Goal: Information Seeking & Learning: Learn about a topic

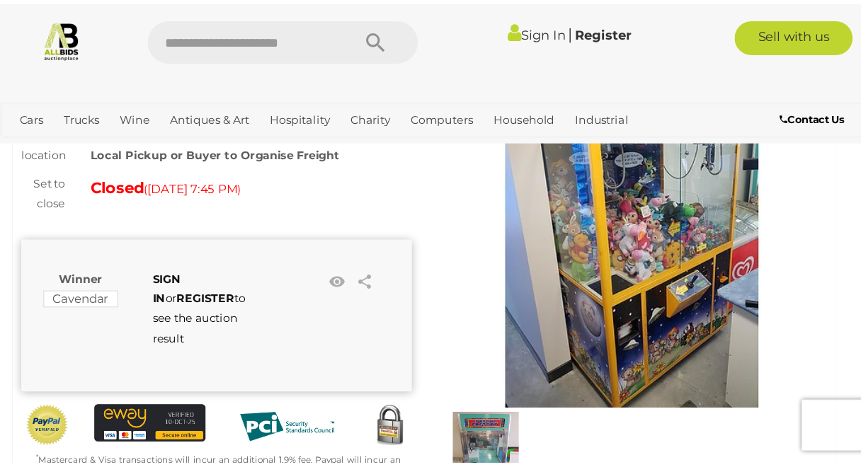
scroll to position [125, 0]
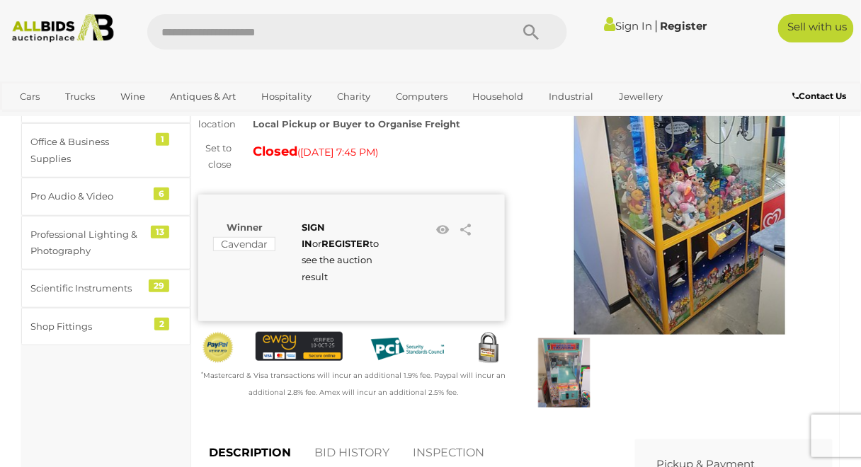
drag, startPoint x: 268, startPoint y: 0, endPoint x: 549, endPoint y: 399, distance: 487.7
click at [268, 142] on img at bounding box center [564, 372] width 69 height 69
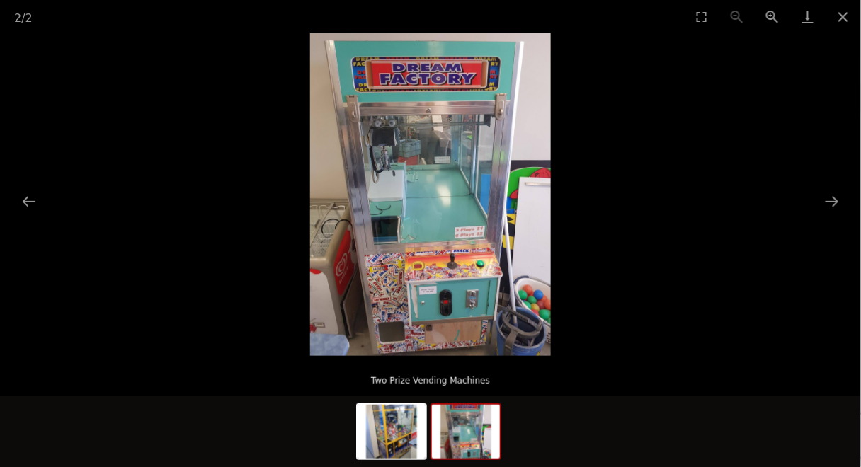
click at [268, 142] on img at bounding box center [430, 194] width 241 height 323
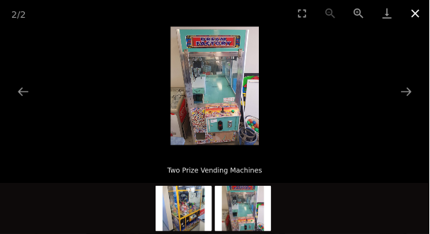
scroll to position [126, 0]
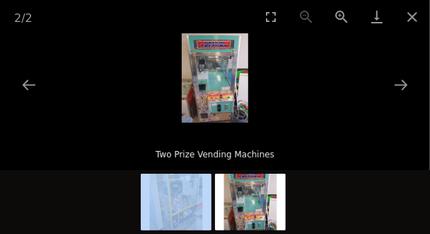
drag, startPoint x: 840, startPoint y: 0, endPoint x: 248, endPoint y: 205, distance: 626.4
click at [248, 142] on div "Two Prize Vending Machines" at bounding box center [215, 182] width 430 height 104
click at [248, 142] on img at bounding box center [250, 201] width 71 height 57
click at [268, 16] on button "Toggle fullscreen" at bounding box center [270, 16] width 35 height 33
click at [268, 18] on button "Close gallery" at bounding box center [412, 16] width 35 height 33
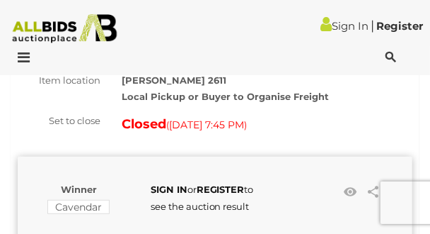
scroll to position [125, 0]
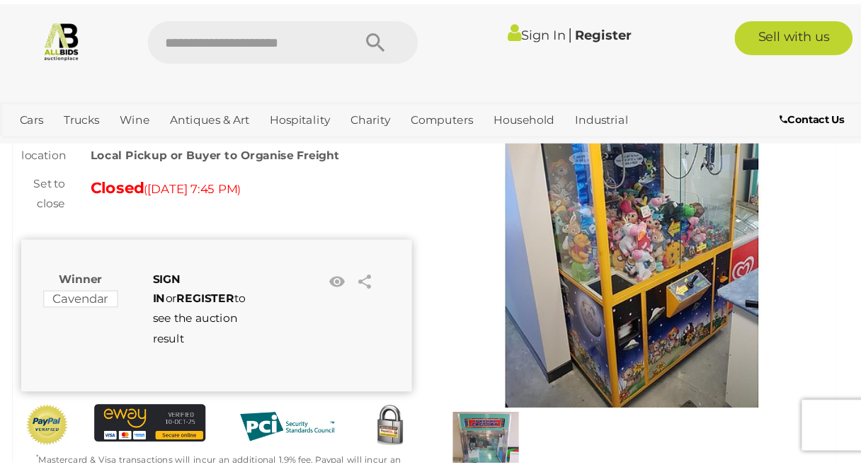
scroll to position [125, 0]
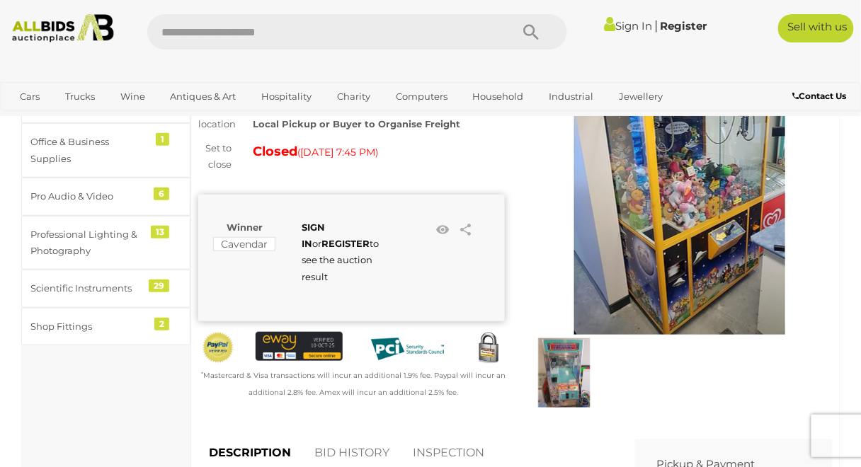
drag, startPoint x: 418, startPoint y: 1, endPoint x: 527, endPoint y: 170, distance: 201.7
click at [268, 142] on link at bounding box center [679, 193] width 307 height 283
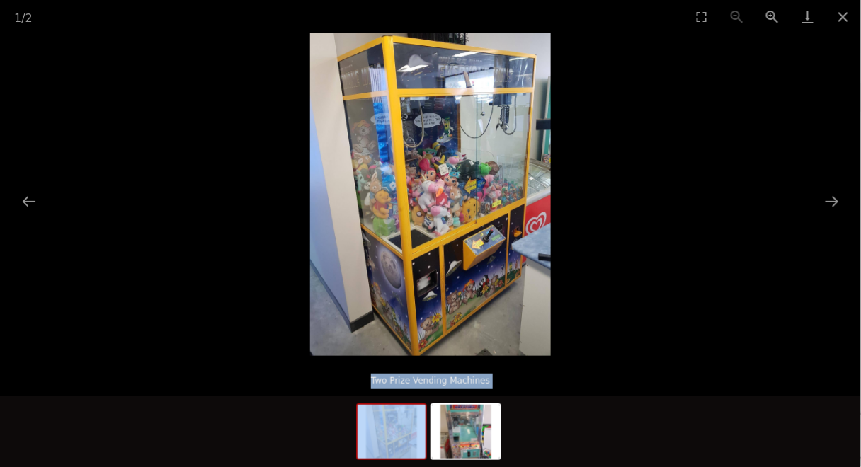
click at [268, 142] on img at bounding box center [430, 194] width 241 height 323
click at [268, 142] on button "Next slide" at bounding box center [832, 202] width 30 height 28
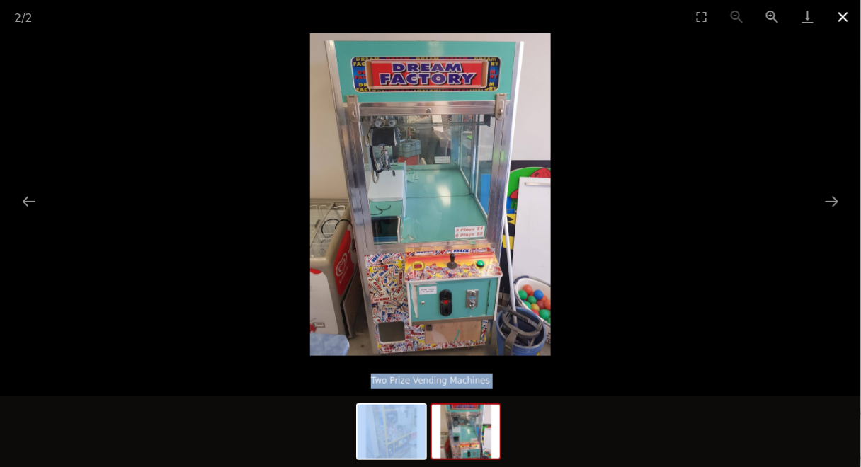
click at [268, 11] on button "Close gallery" at bounding box center [842, 16] width 35 height 33
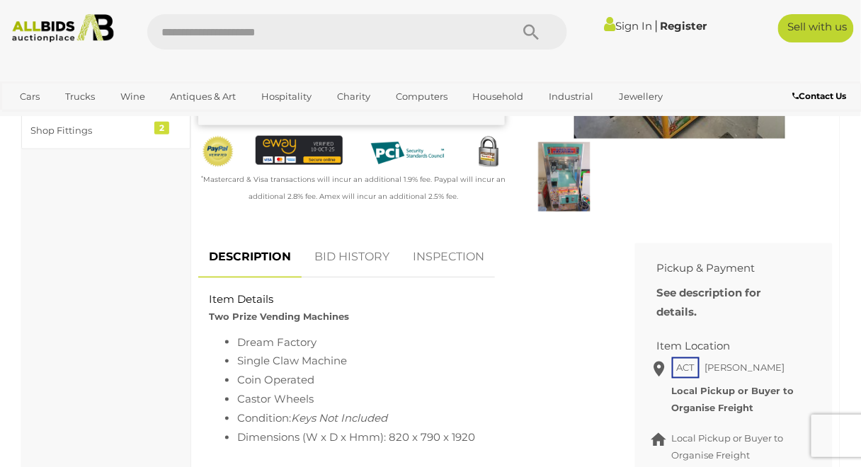
scroll to position [306, 0]
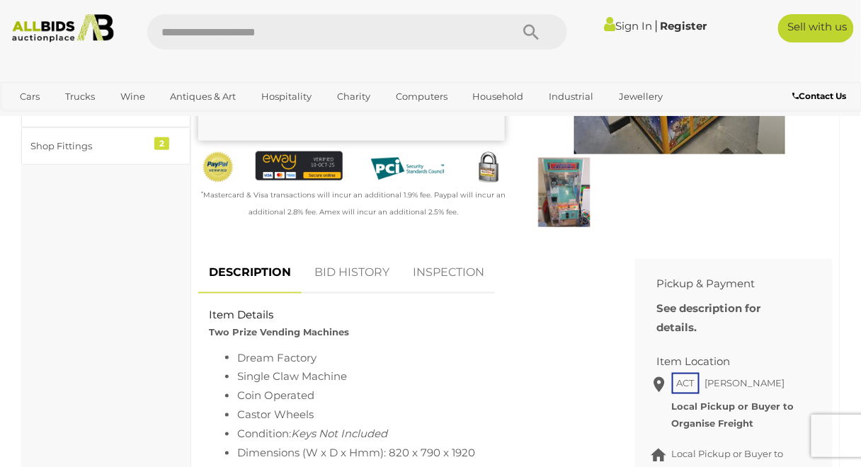
click at [268, 142] on img at bounding box center [564, 192] width 69 height 69
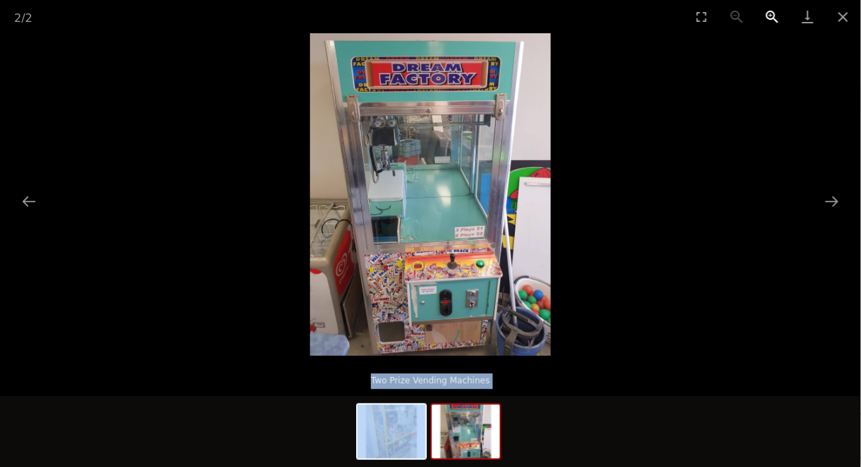
click at [268, 11] on button "Zoom in" at bounding box center [772, 16] width 35 height 33
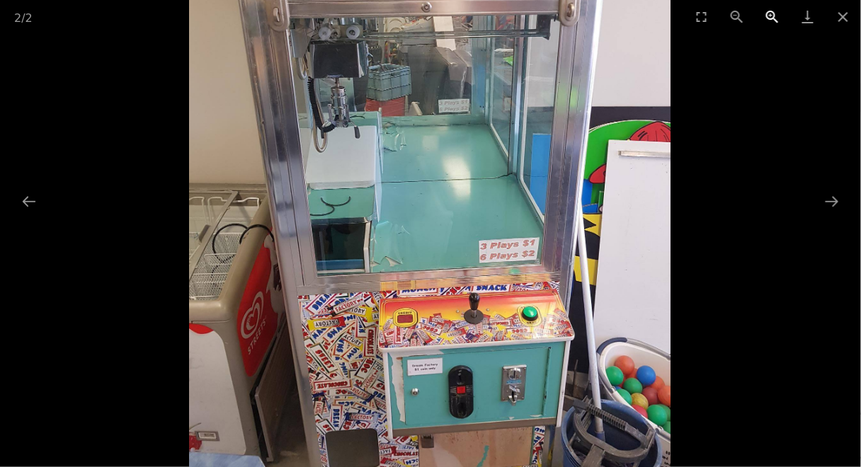
click at [268, 11] on button "Zoom in" at bounding box center [772, 16] width 35 height 33
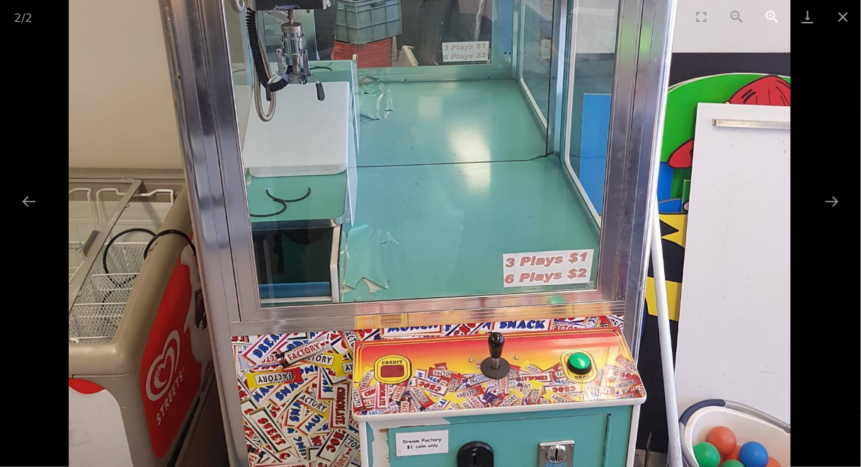
click at [268, 11] on button "Zoom in" at bounding box center [772, 16] width 35 height 33
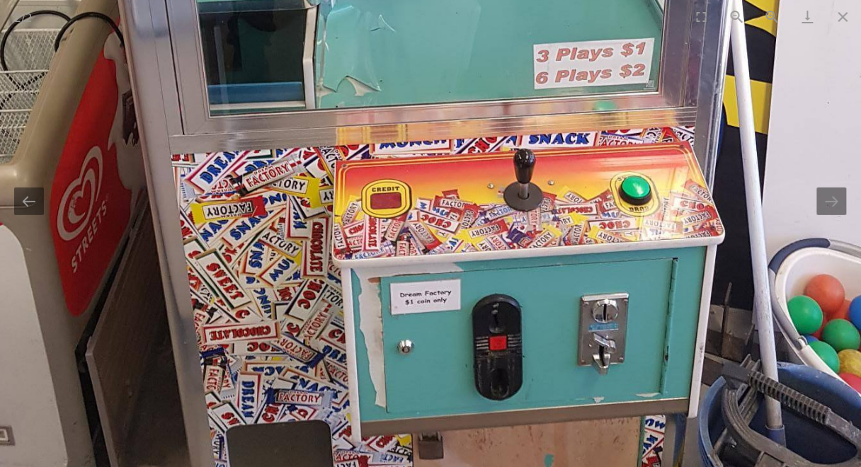
drag, startPoint x: 656, startPoint y: 390, endPoint x: 662, endPoint y: 167, distance: 223.1
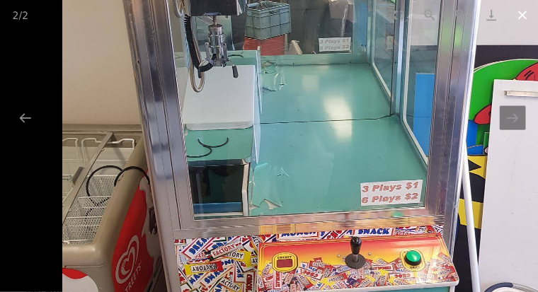
scroll to position [715, 0]
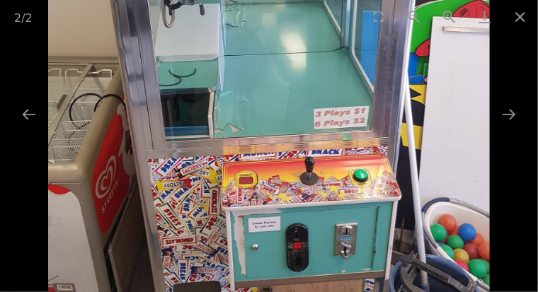
drag, startPoint x: 852, startPoint y: 0, endPoint x: 314, endPoint y: 132, distance: 553.2
click at [268, 132] on img at bounding box center [269, 49] width 442 height 592
click at [268, 21] on button "Toggle fullscreen" at bounding box center [378, 16] width 35 height 33
click at [268, 18] on button "Zoom in" at bounding box center [449, 16] width 35 height 33
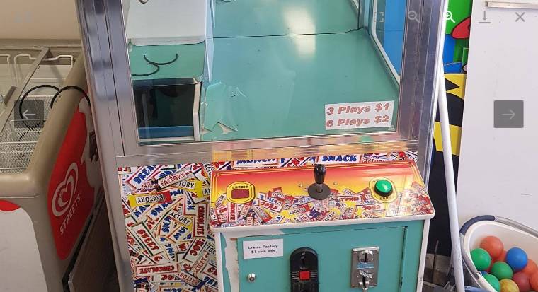
click at [268, 18] on button "Zoom in" at bounding box center [449, 16] width 35 height 33
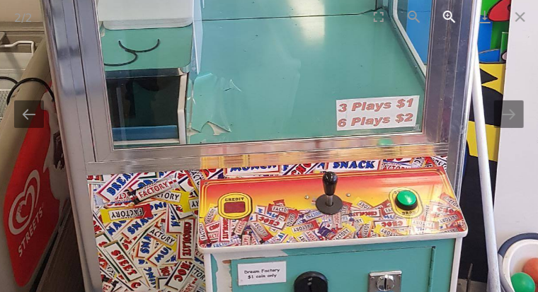
click at [268, 18] on button "Zoom in" at bounding box center [449, 16] width 35 height 33
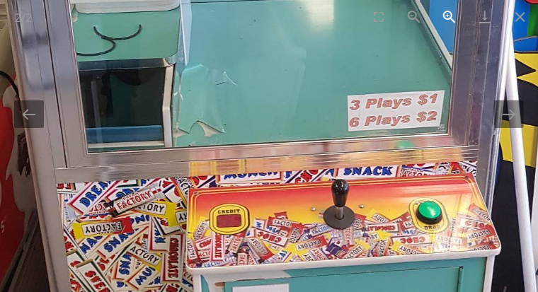
click at [268, 18] on button "Zoom in" at bounding box center [449, 16] width 35 height 33
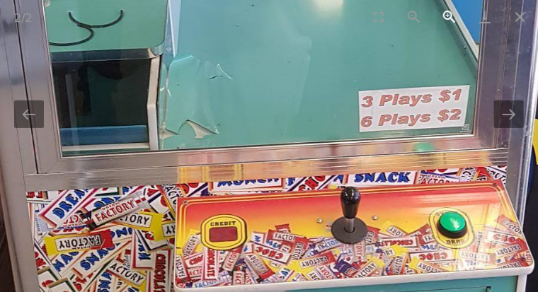
click at [268, 18] on button "Zoom in" at bounding box center [449, 16] width 35 height 33
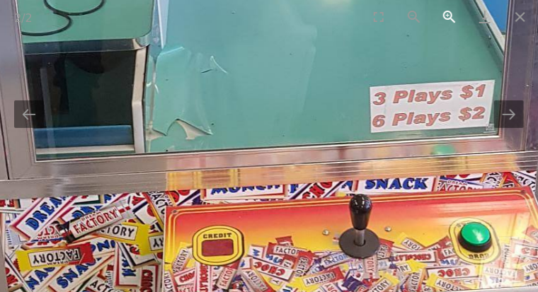
click at [268, 18] on button "Zoom in" at bounding box center [449, 16] width 35 height 33
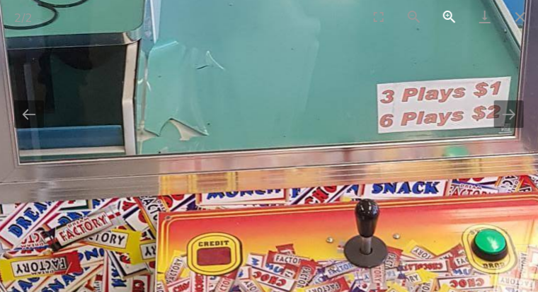
click at [268, 18] on button "Zoom in" at bounding box center [449, 16] width 35 height 33
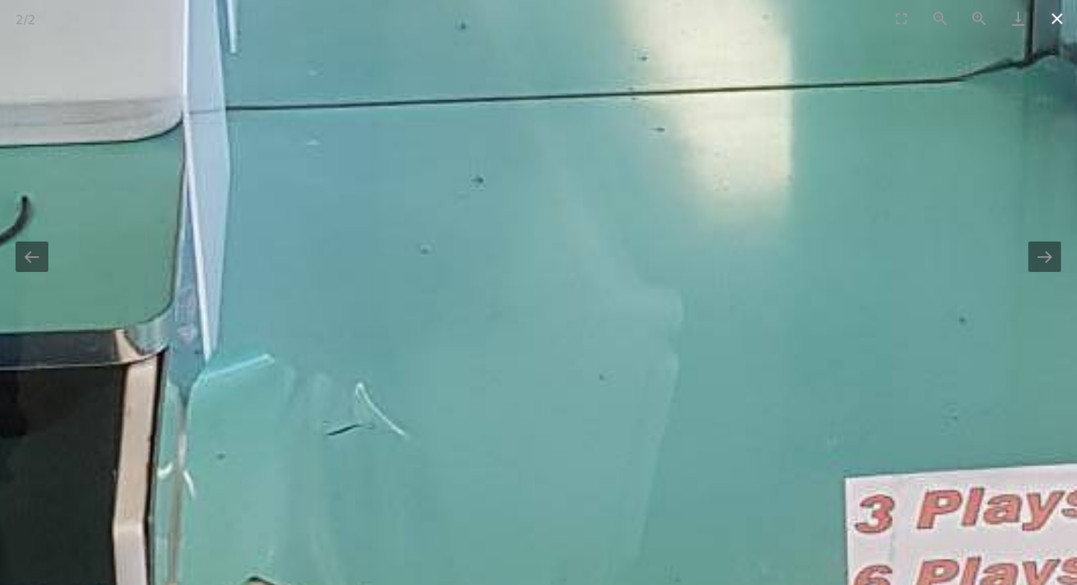
scroll to position [716, 0]
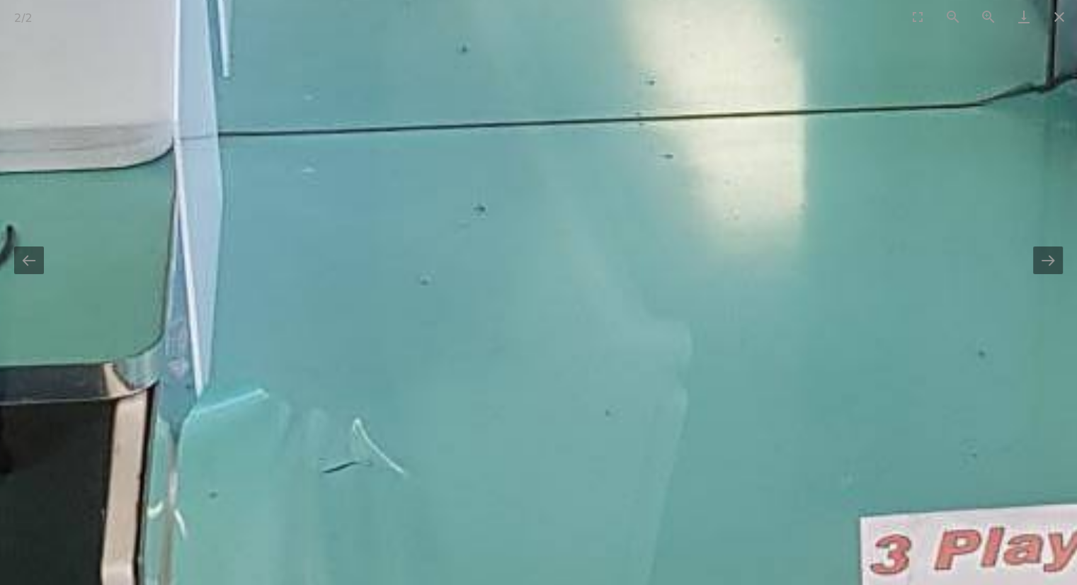
drag, startPoint x: 525, startPoint y: 0, endPoint x: 595, endPoint y: 250, distance: 259.7
click at [268, 142] on img at bounding box center [538, 85] width 3167 height 4245
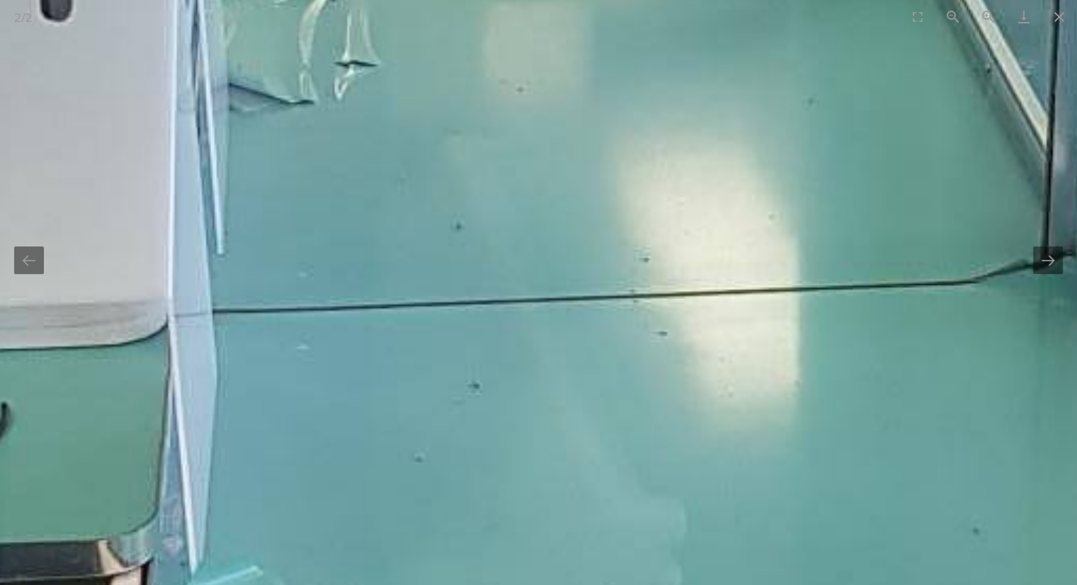
scroll to position [0, 0]
drag, startPoint x: 796, startPoint y: 121, endPoint x: 728, endPoint y: 595, distance: 478.3
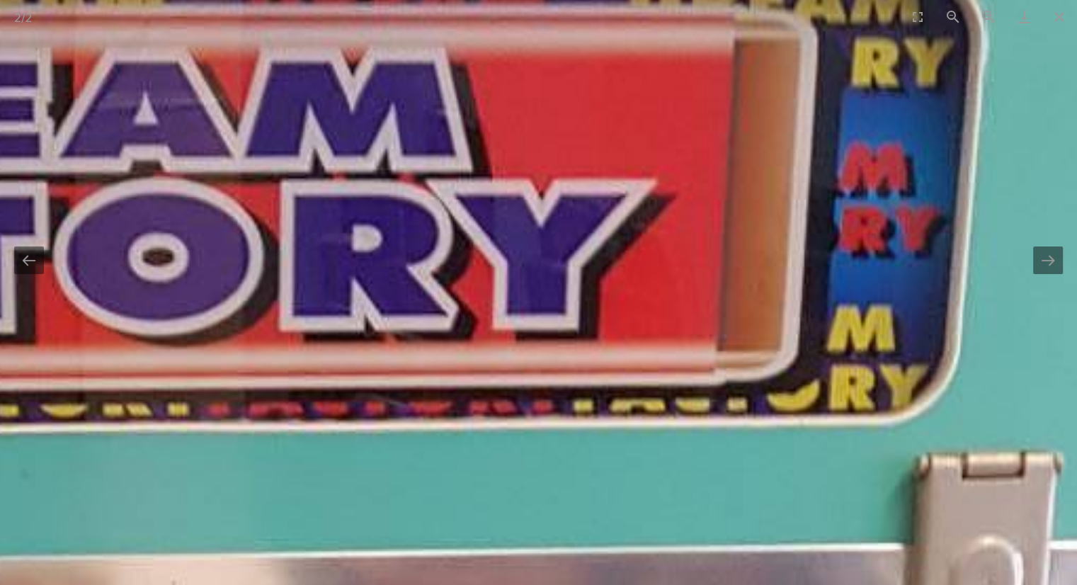
drag, startPoint x: 390, startPoint y: 394, endPoint x: 0, endPoint y: 57, distance: 515.4
